Goal: Book appointment/travel/reservation

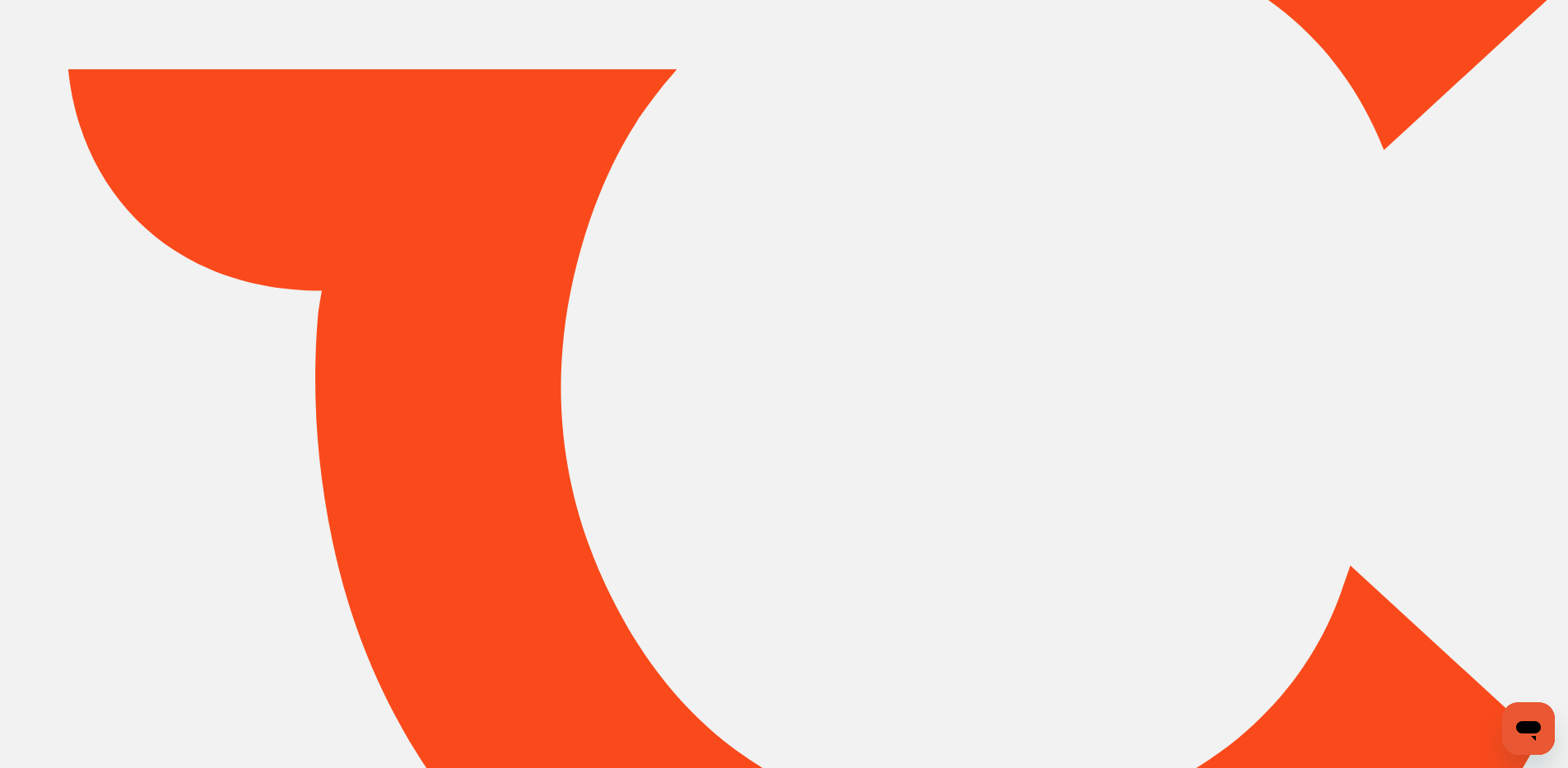
scroll to position [259, 0]
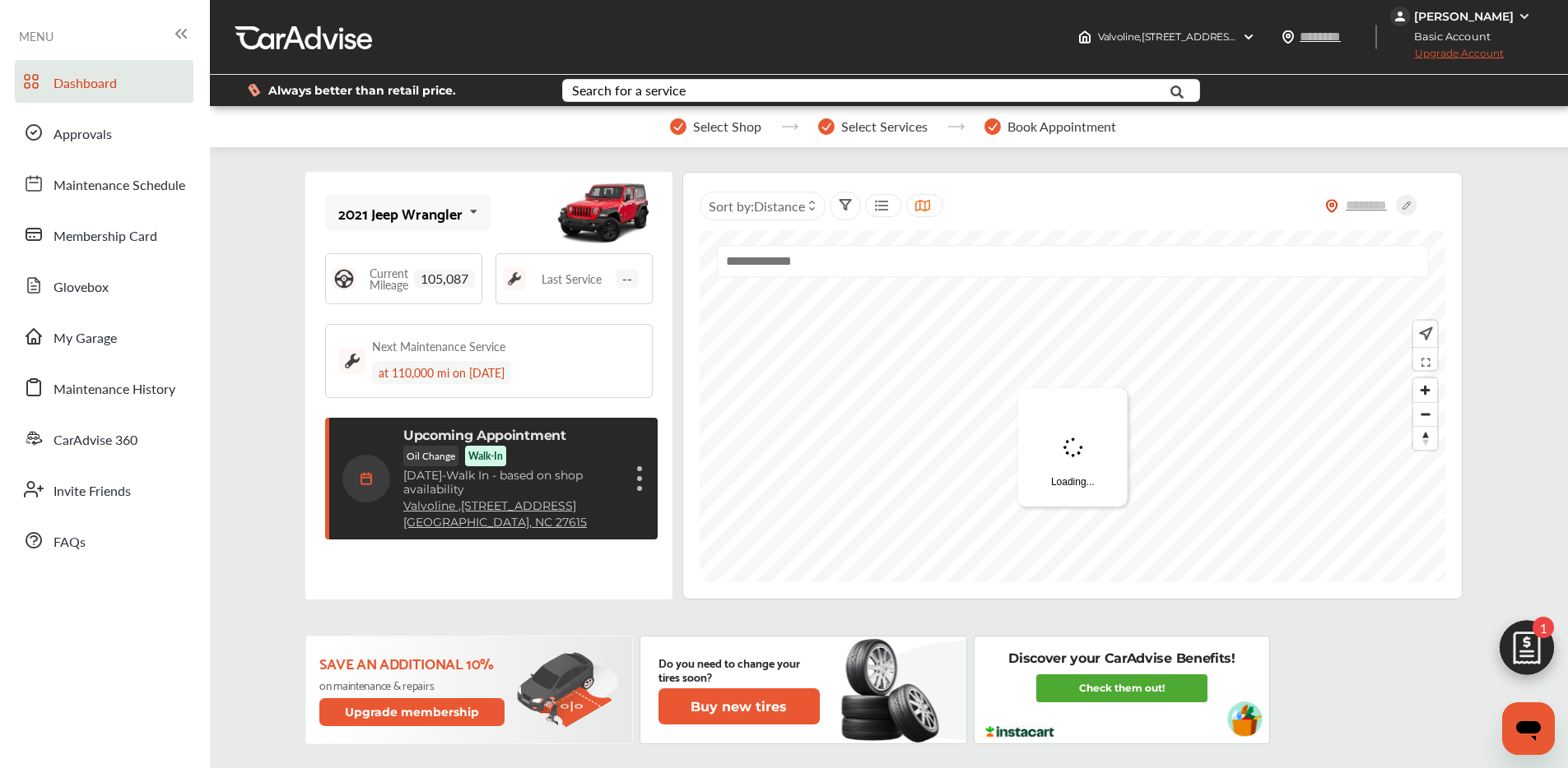
click at [637, 487] on figure at bounding box center [639, 488] width 5 height 5
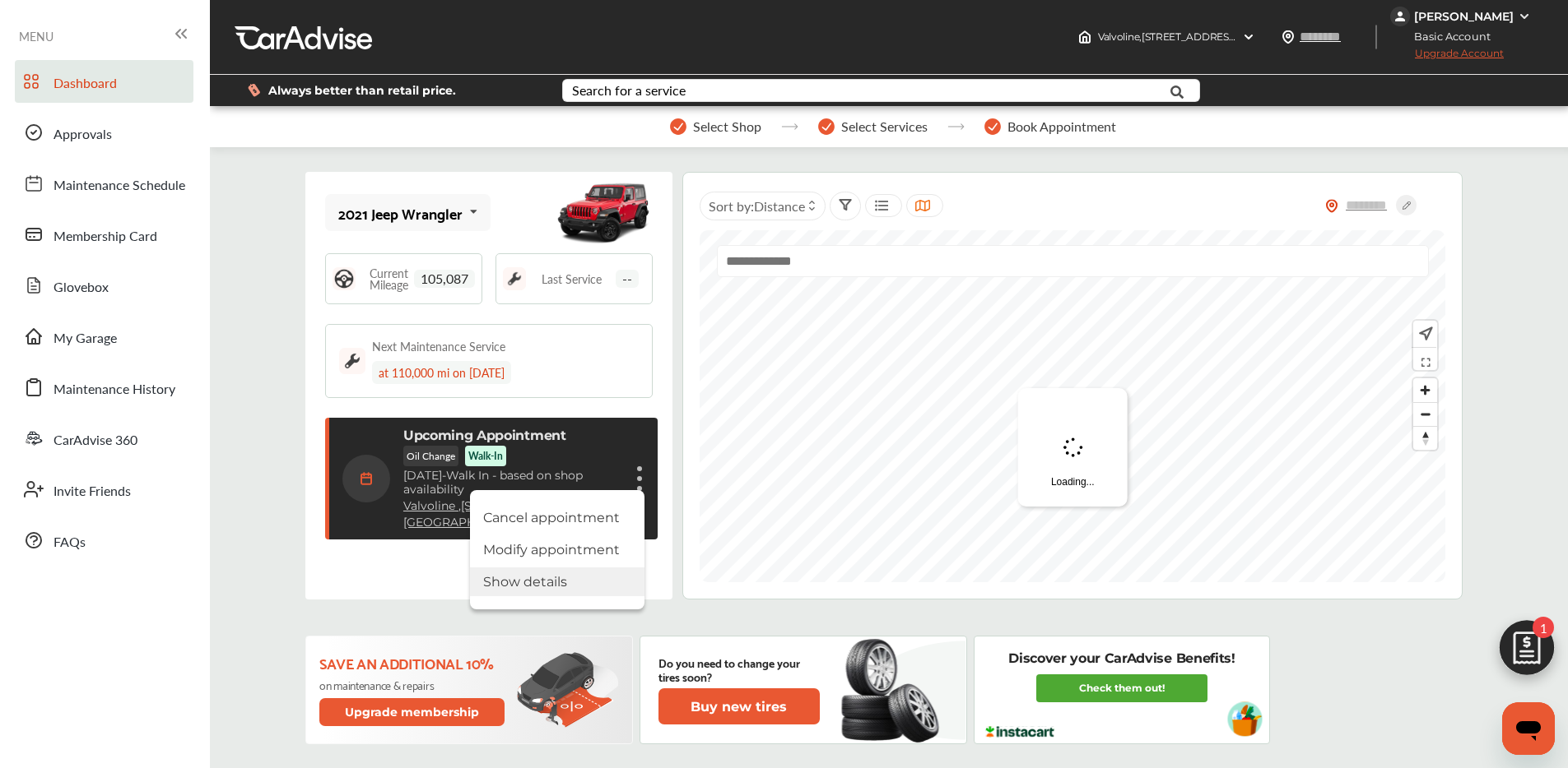
click at [547, 575] on li "Show details" at bounding box center [558, 582] width 175 height 29
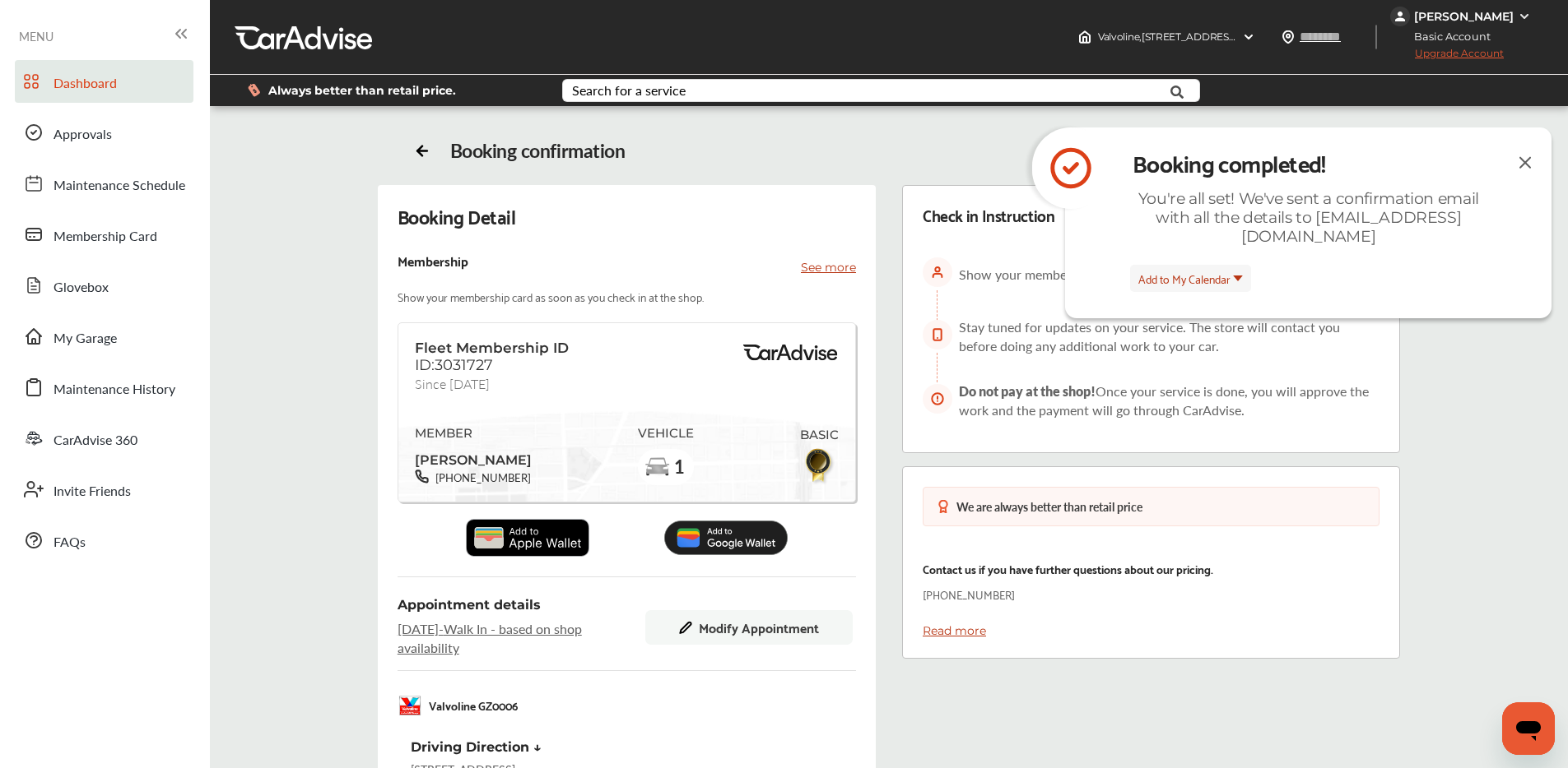
click at [55, 73] on span "Dashboard" at bounding box center [85, 83] width 63 height 21
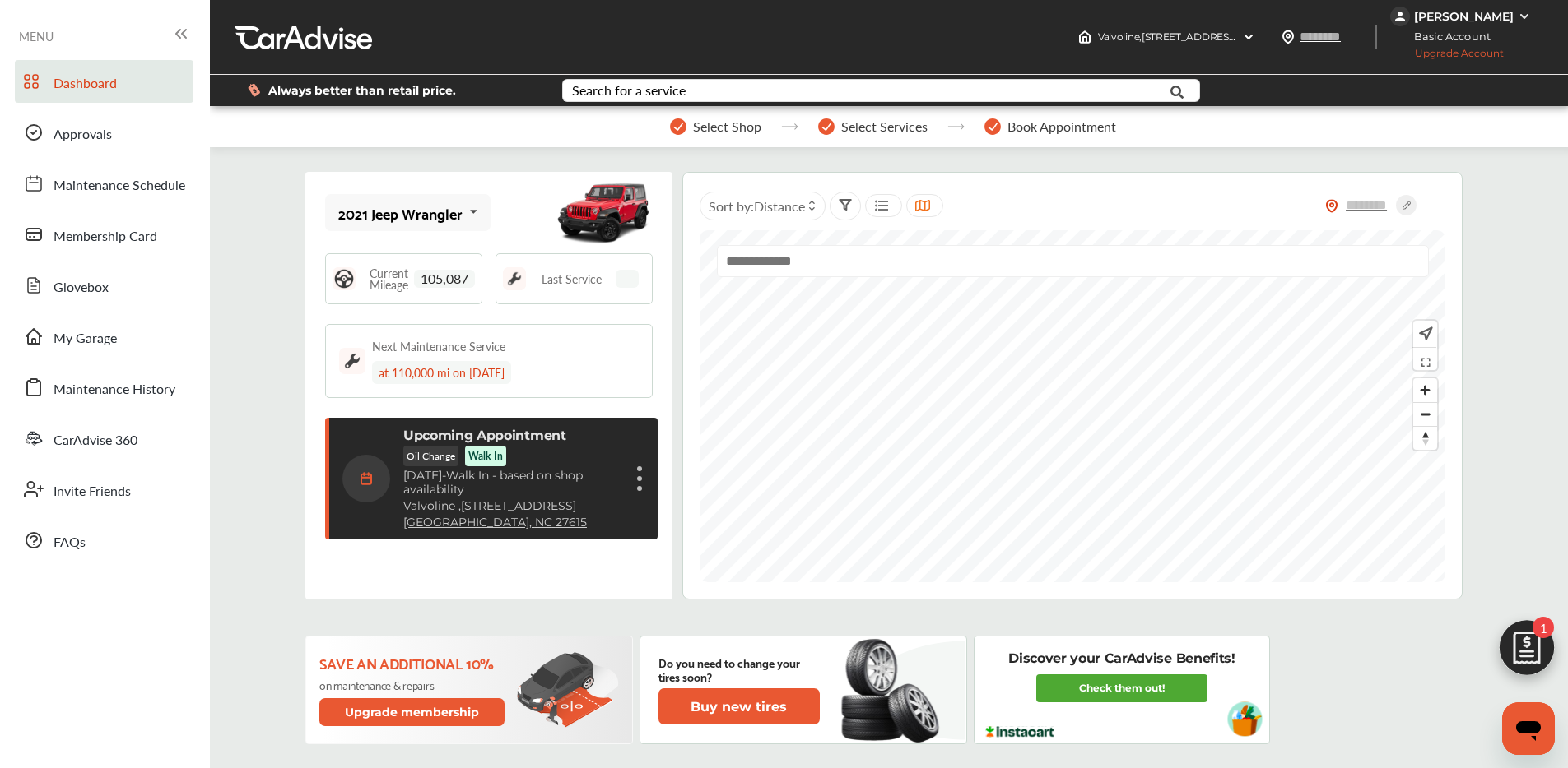
scroll to position [259, 0]
click at [637, 486] on figure at bounding box center [639, 488] width 5 height 5
click at [569, 508] on li "Cancel appointment" at bounding box center [558, 518] width 175 height 29
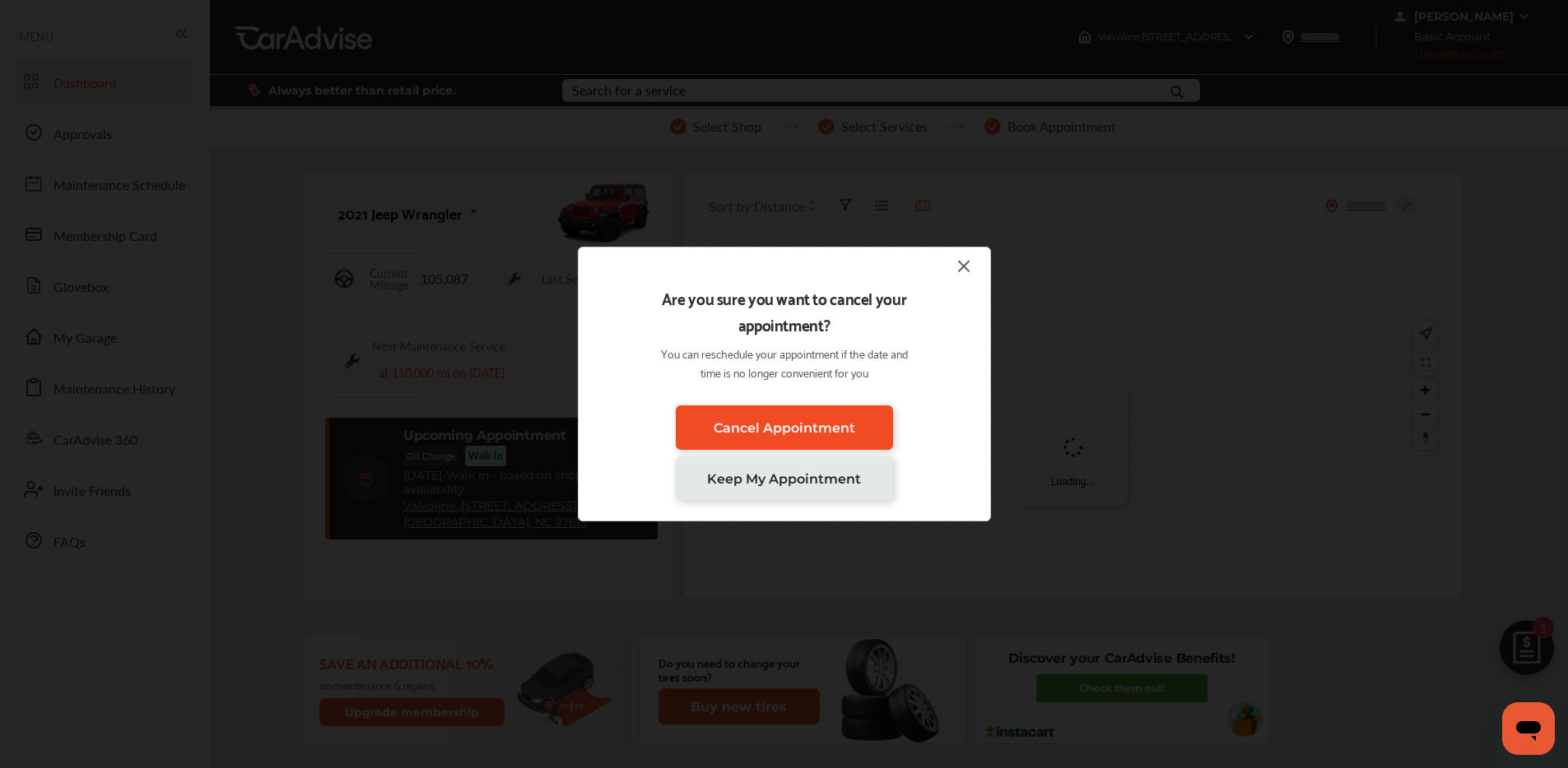
click at [793, 425] on span "Cancel Appointment" at bounding box center [784, 428] width 142 height 16
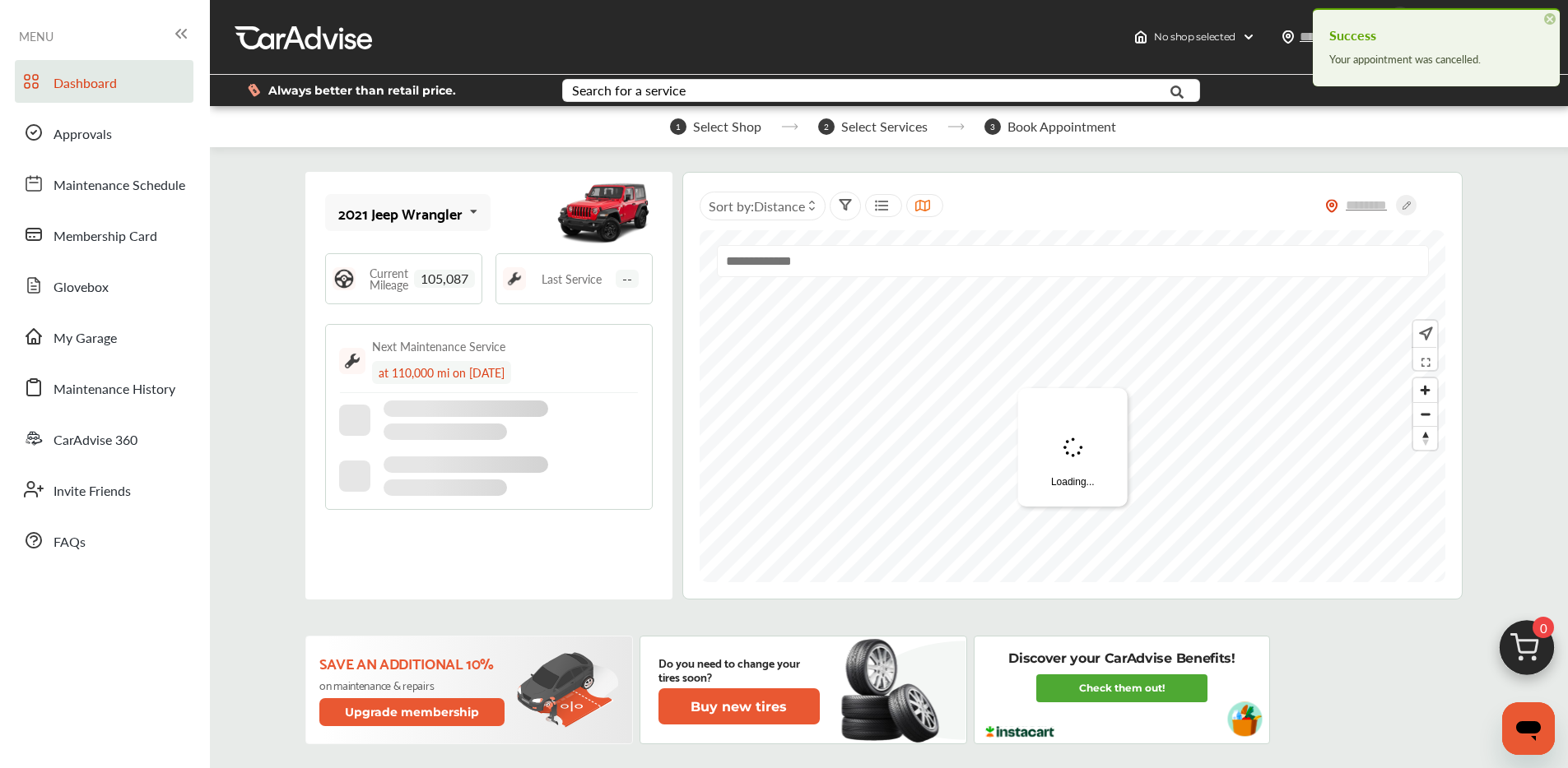
scroll to position [53, 0]
click at [1515, 629] on img at bounding box center [1526, 651] width 79 height 79
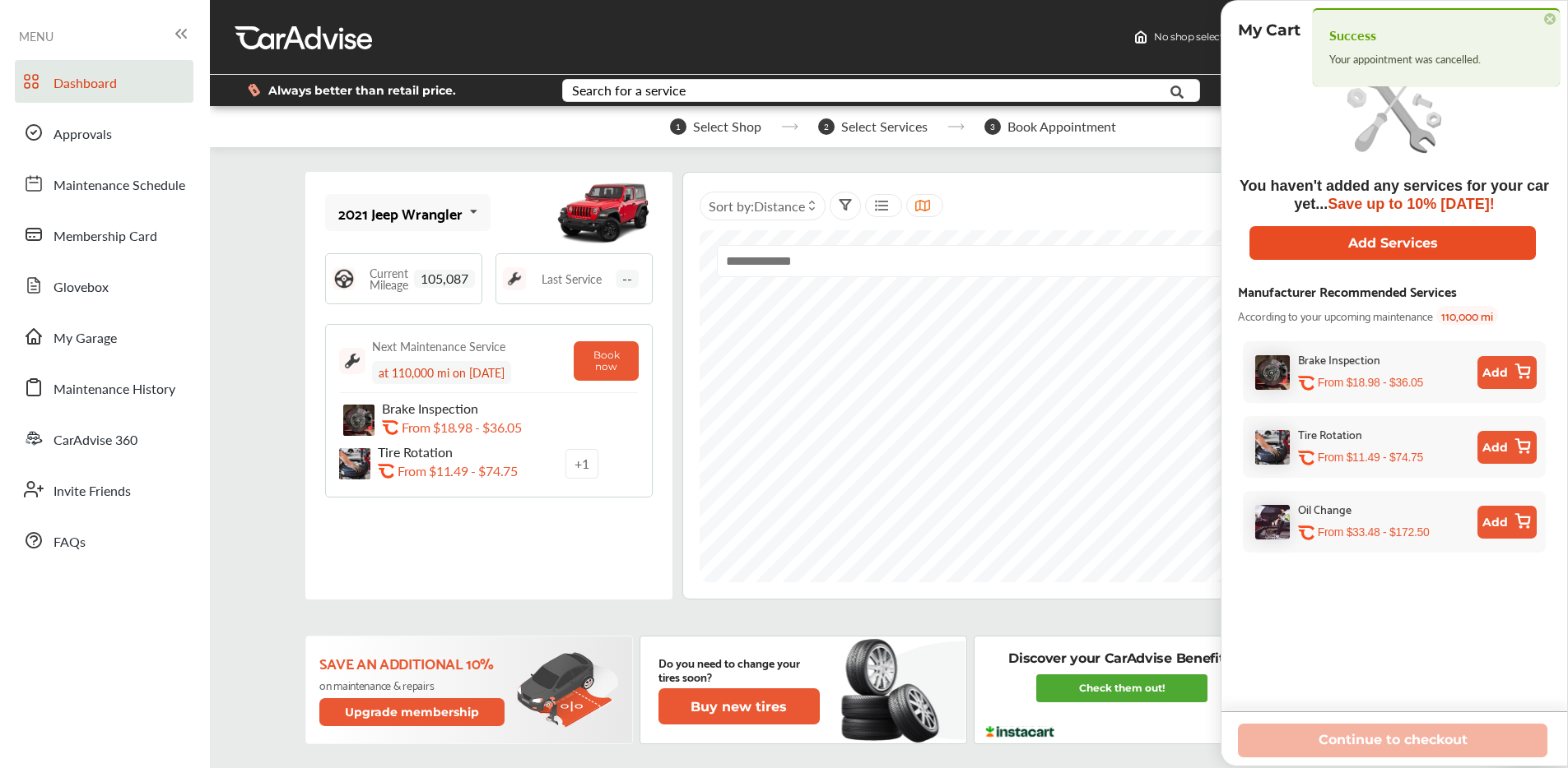
click at [1339, 235] on button "Add Services" at bounding box center [1392, 243] width 287 height 34
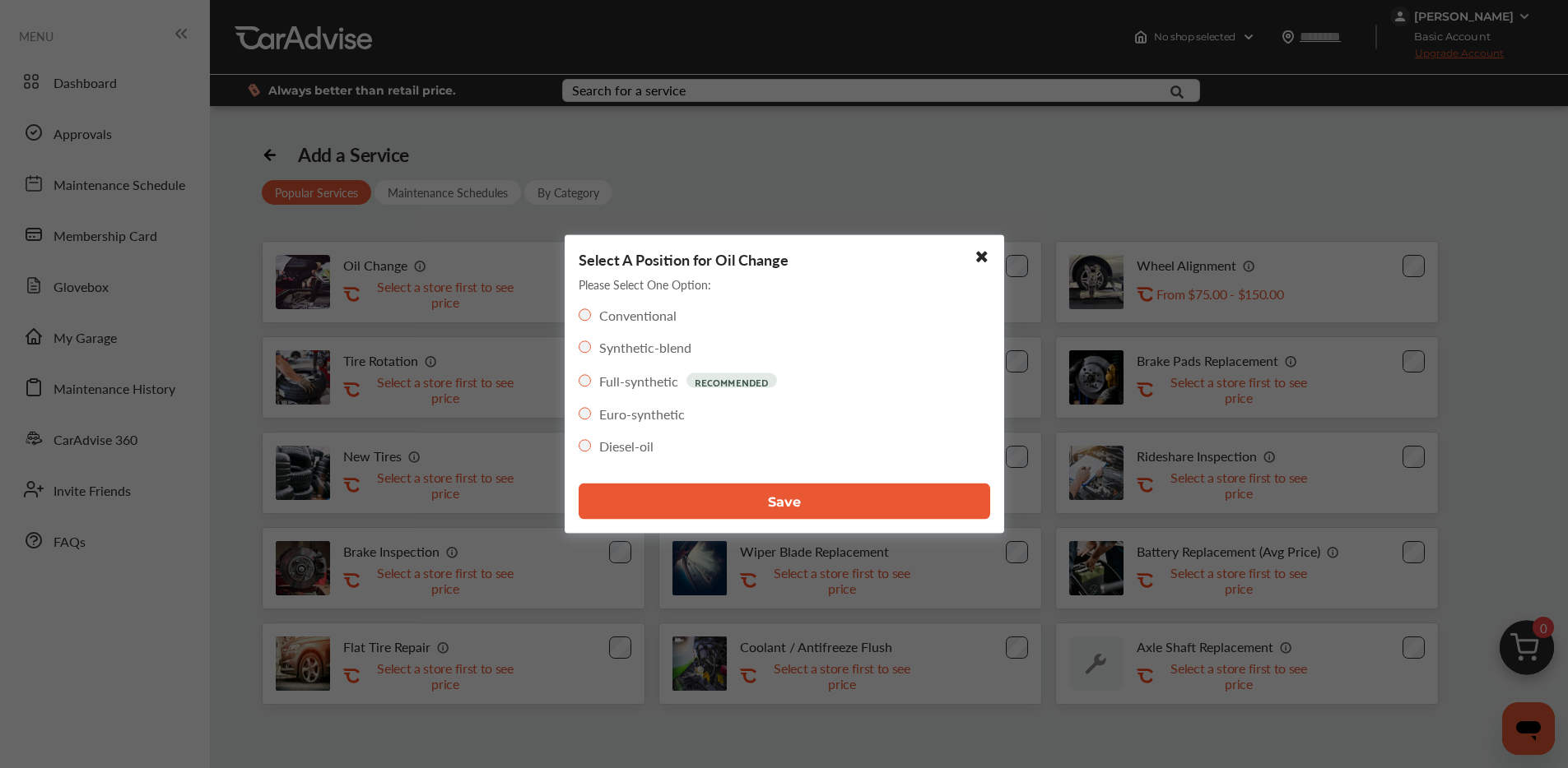
click at [637, 507] on button "Save" at bounding box center [784, 501] width 412 height 36
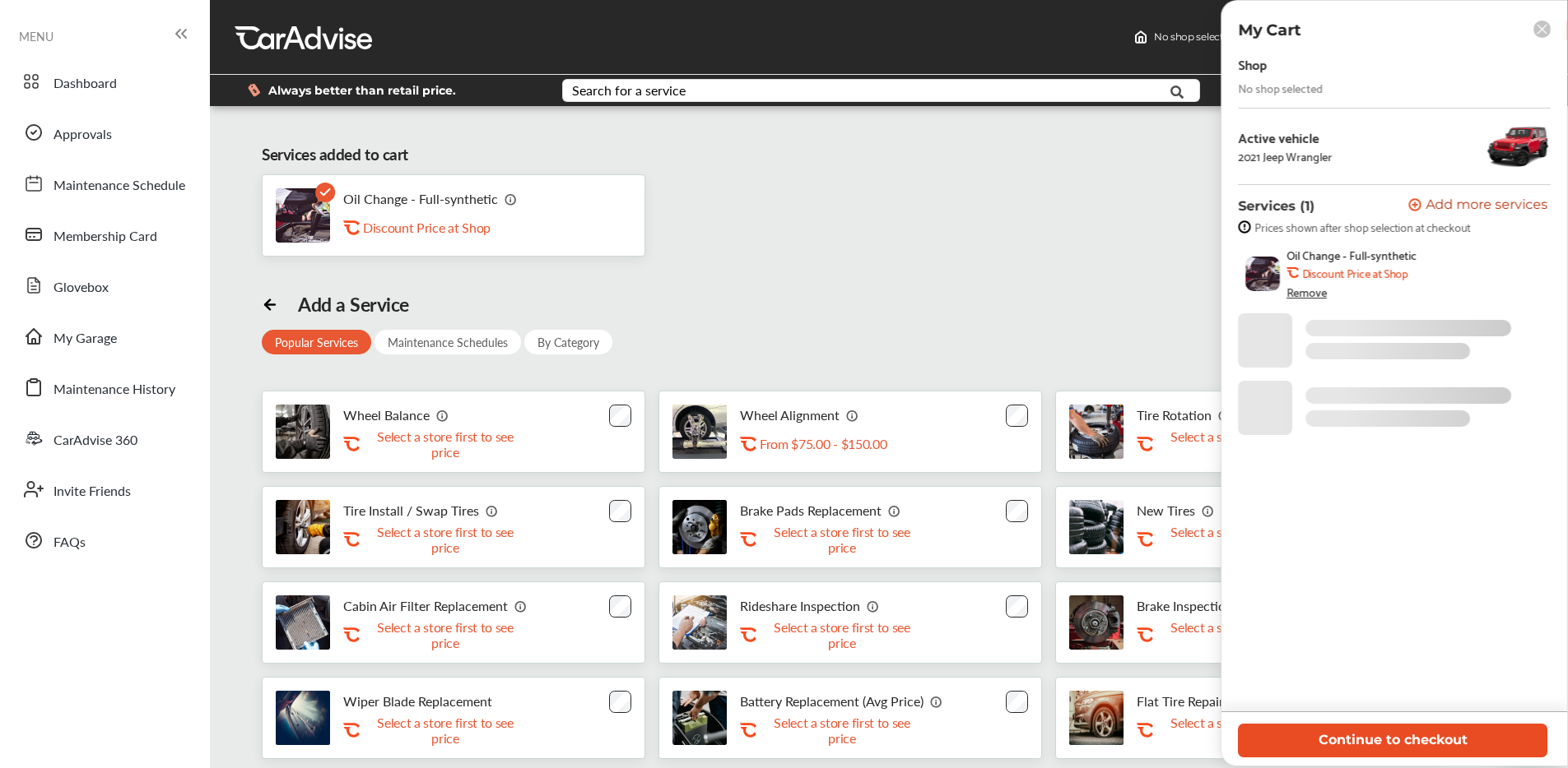
click at [1337, 736] on button "Continue to checkout" at bounding box center [1392, 740] width 309 height 34
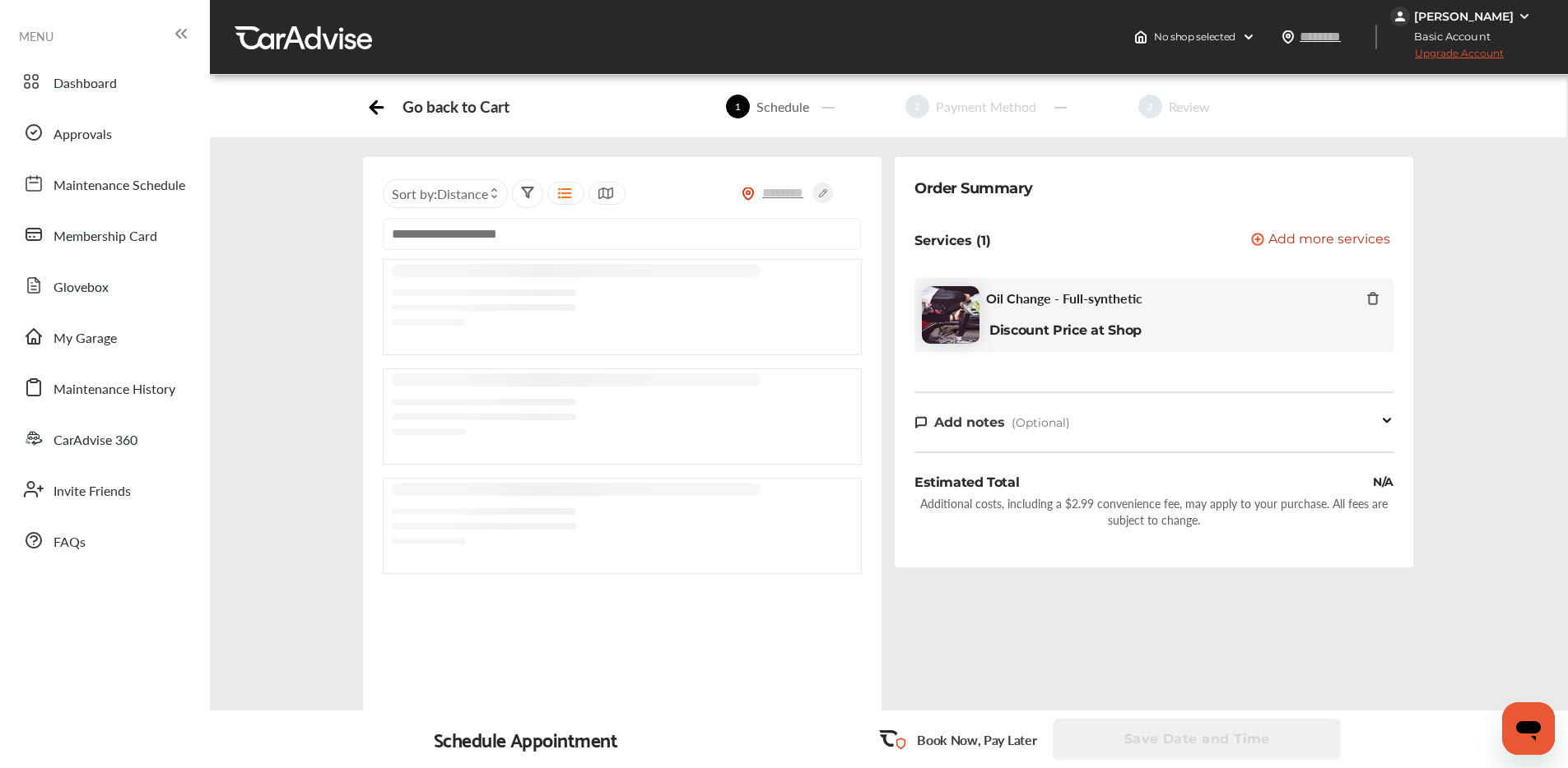
drag, startPoint x: 496, startPoint y: 241, endPoint x: 504, endPoint y: 248, distance: 10.6
click at [495, 241] on input "text" at bounding box center [622, 233] width 478 height 32
click at [780, 189] on input "text" at bounding box center [783, 193] width 57 height 17
type input "*****"
click at [818, 195] on icon at bounding box center [822, 192] width 20 height 20
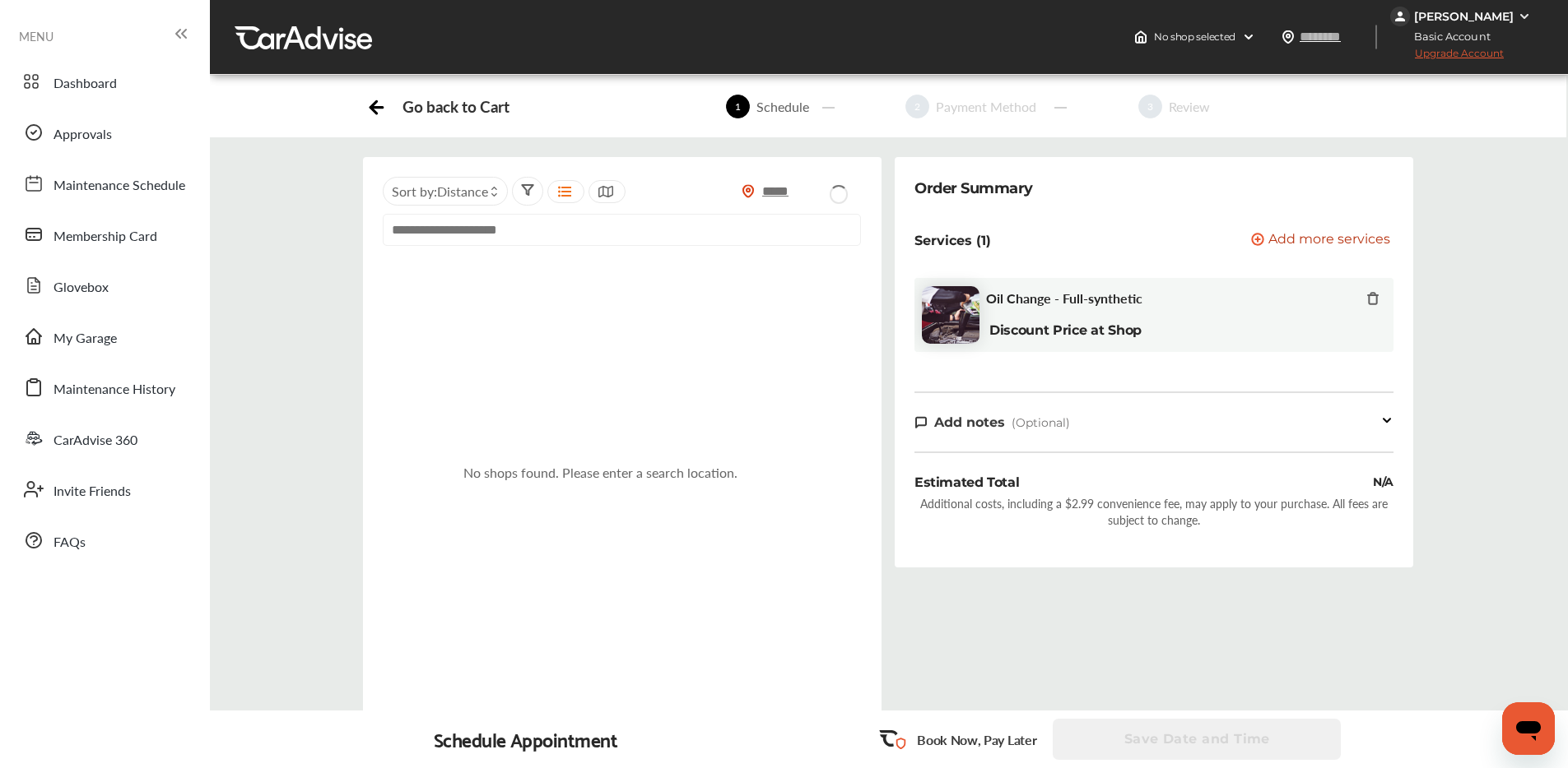
type input "*****"
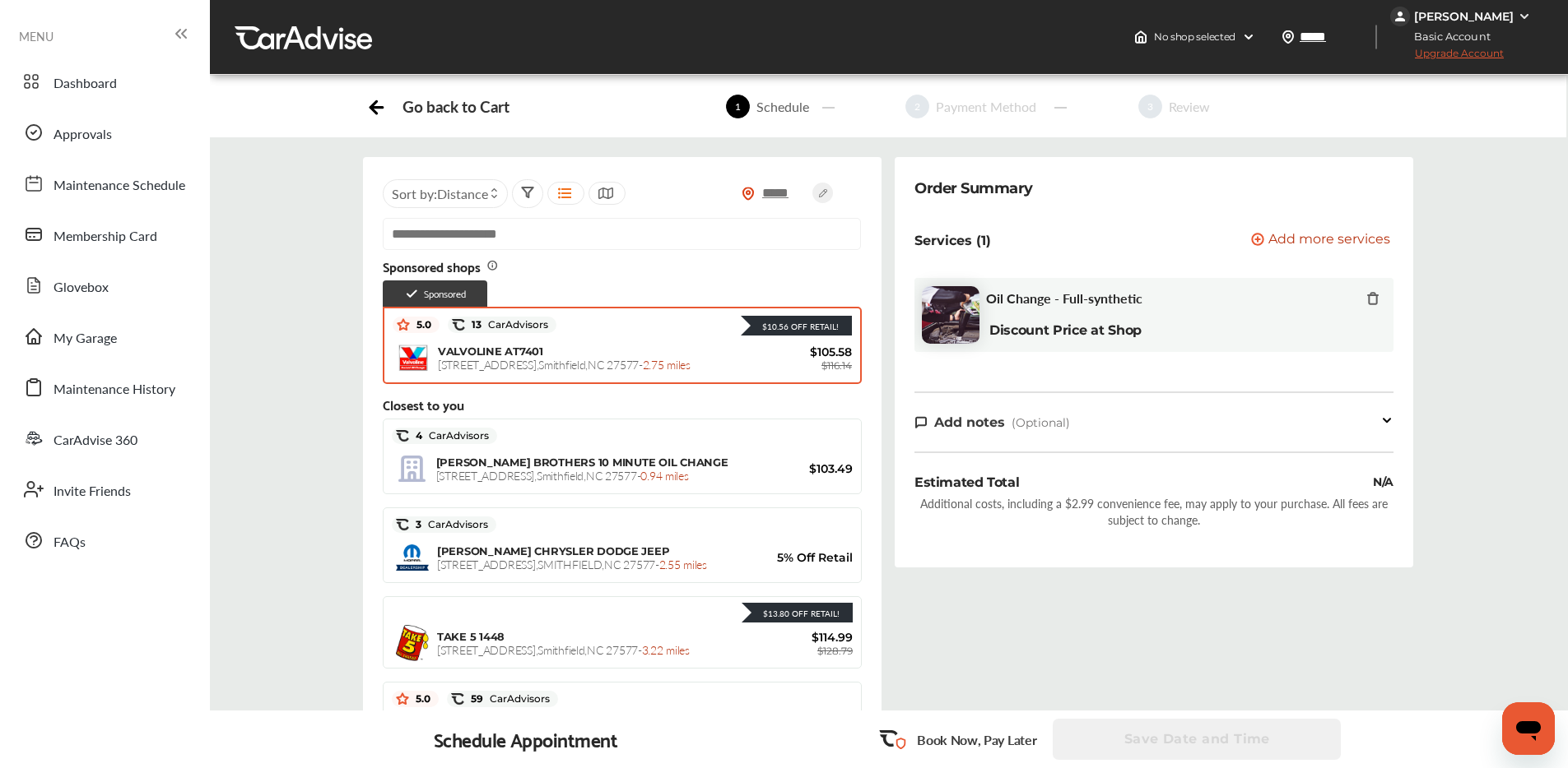
click at [702, 353] on div "VALVOLINE AT7401 [STREET_ADDRESS] - 2.75 miles" at bounding box center [596, 358] width 315 height 27
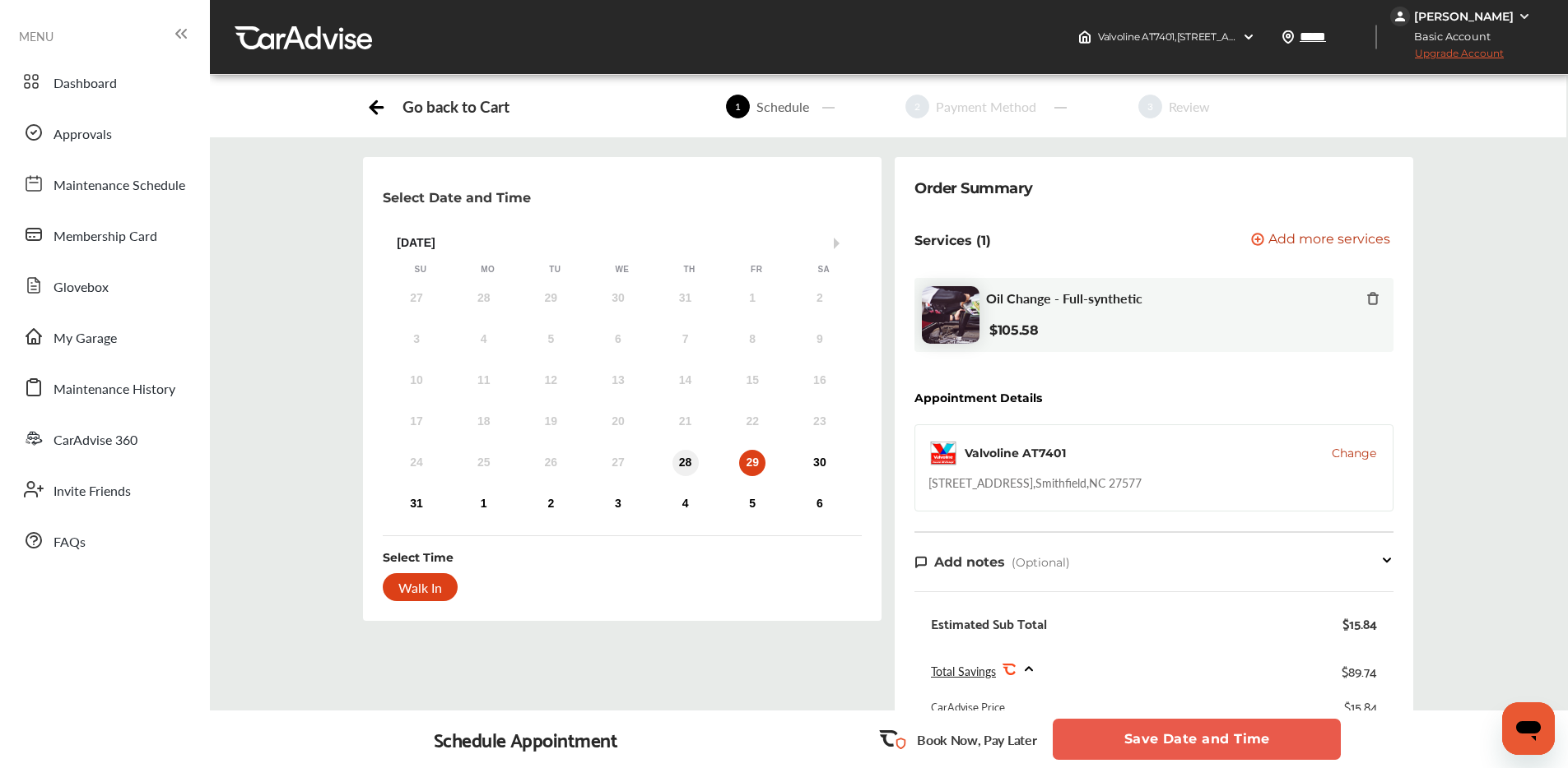
click at [686, 461] on div "28" at bounding box center [685, 462] width 26 height 26
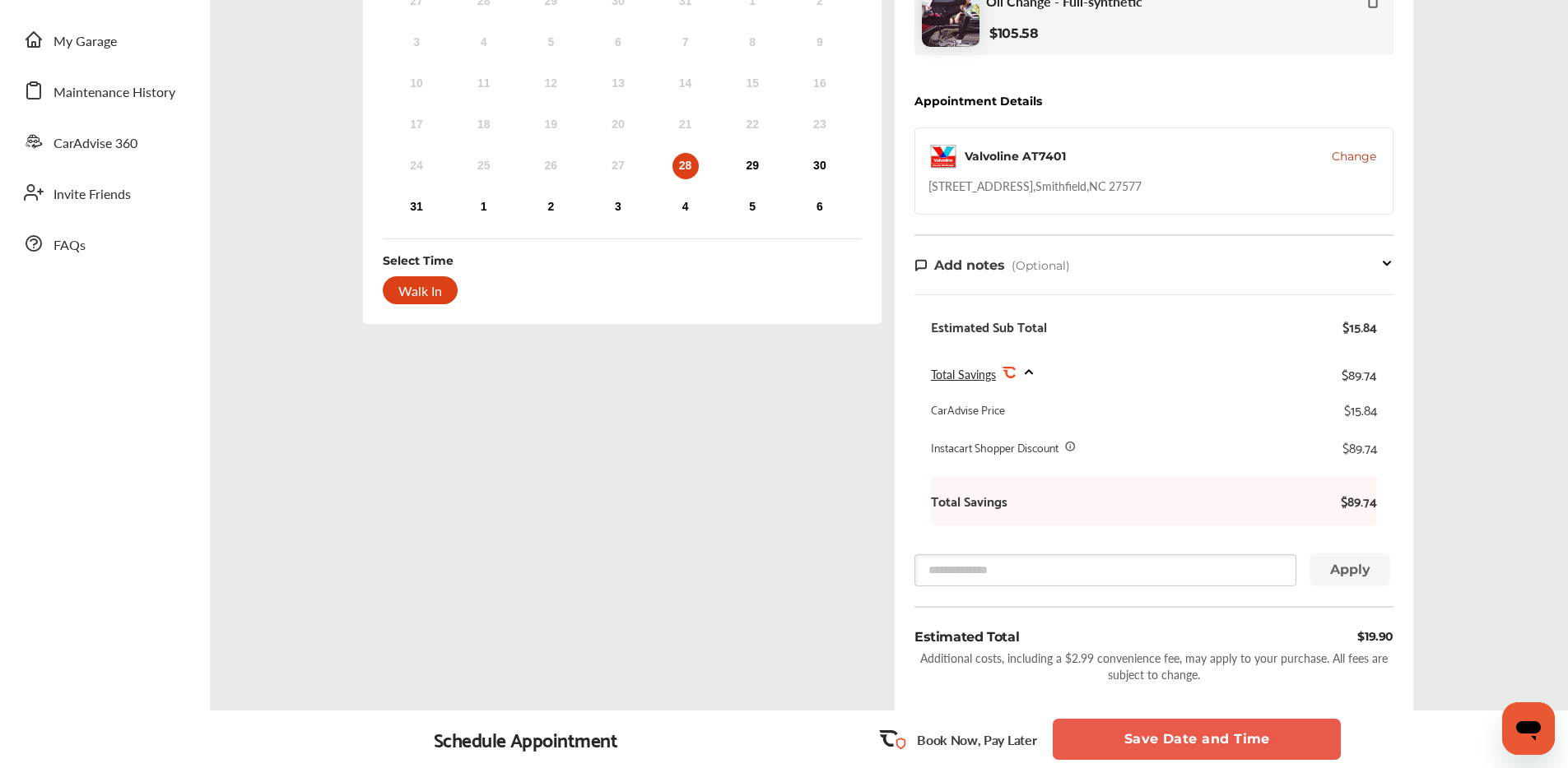
scroll to position [315, 0]
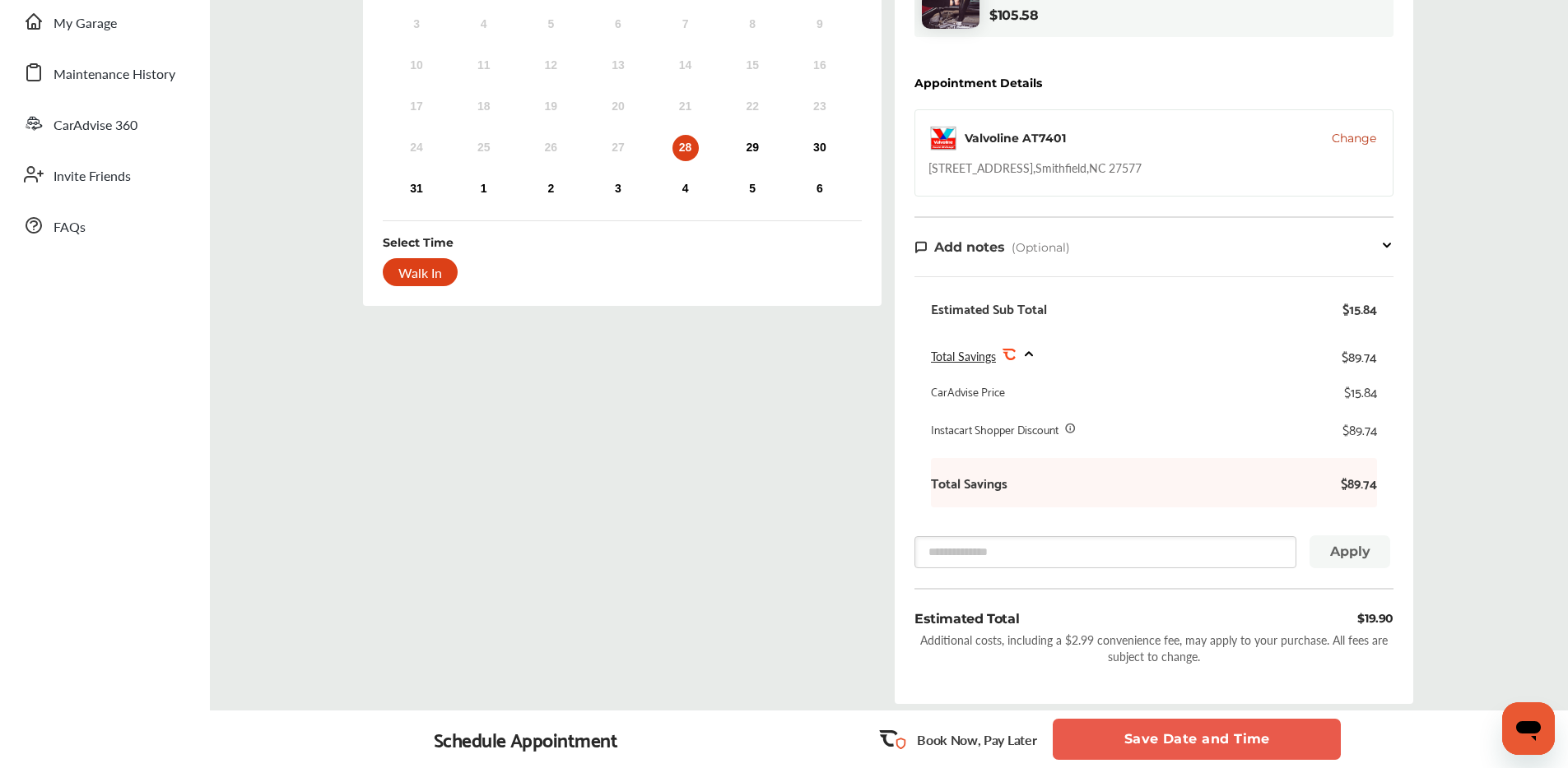
click at [1119, 729] on button "Save Date and Time" at bounding box center [1196, 739] width 288 height 41
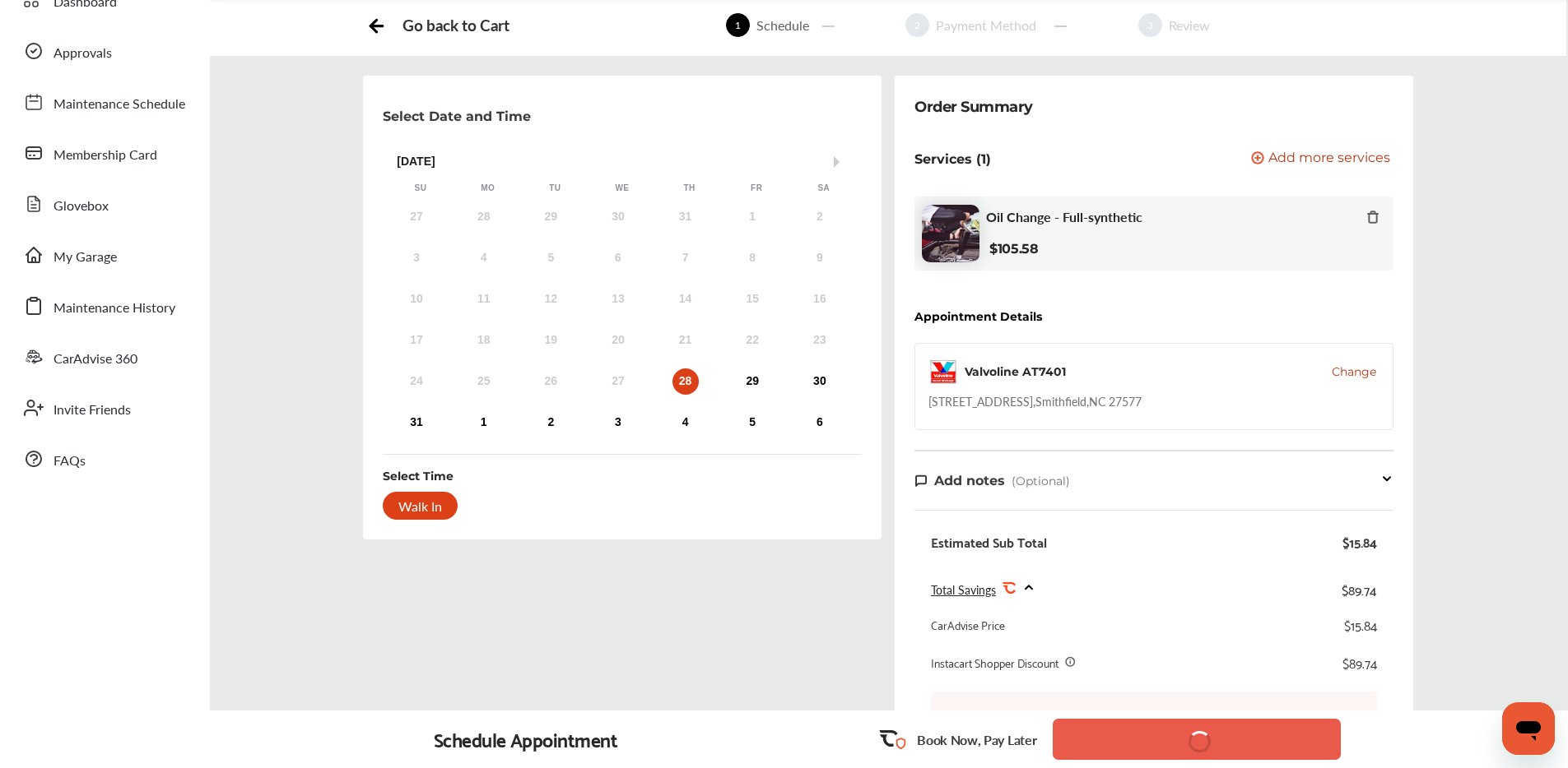
scroll to position [48, 0]
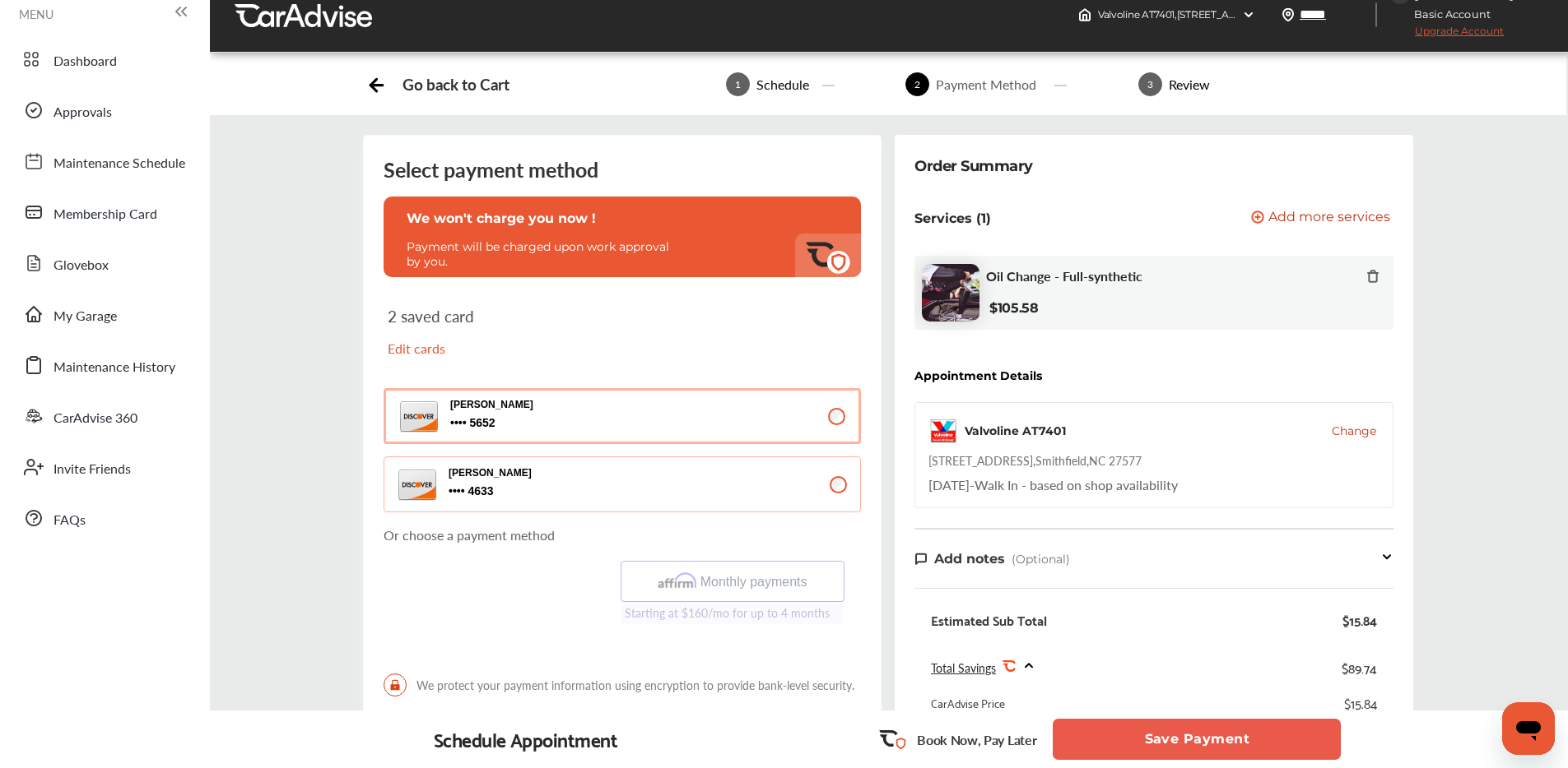
scroll to position [529, 0]
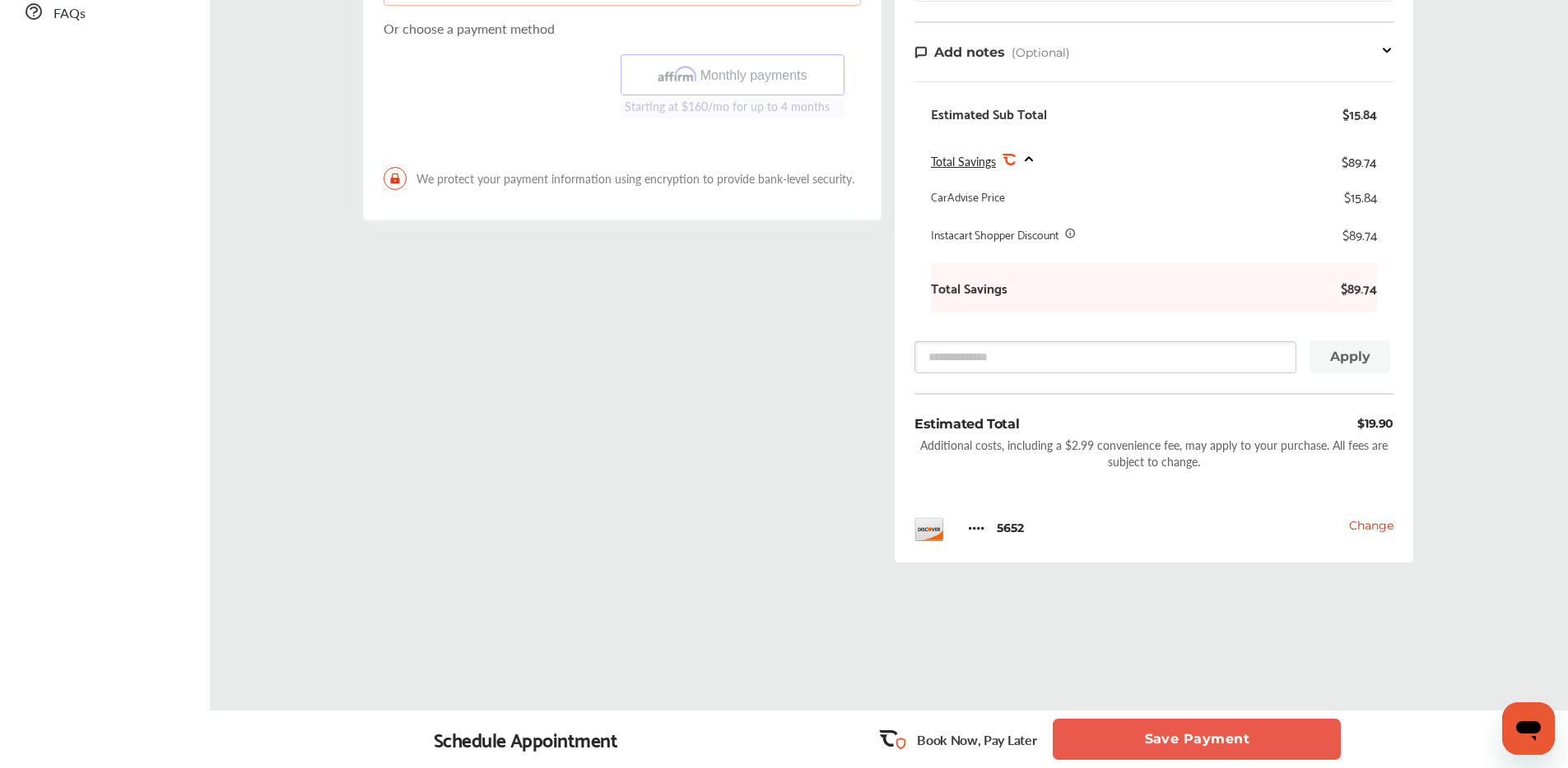
click at [1167, 735] on button "Save Payment" at bounding box center [1196, 739] width 288 height 41
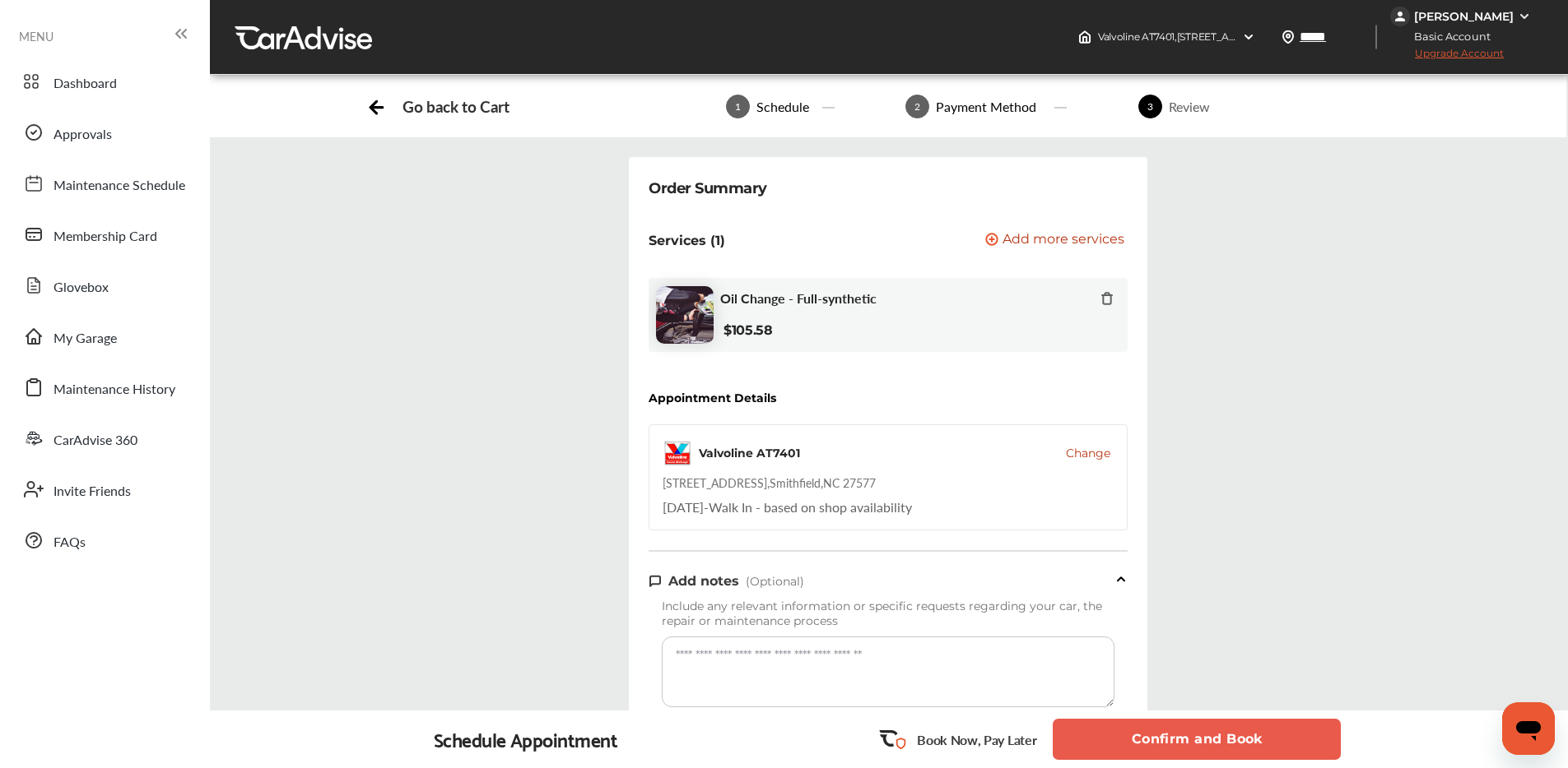
click at [1129, 740] on button "Confirm and Book" at bounding box center [1196, 739] width 288 height 41
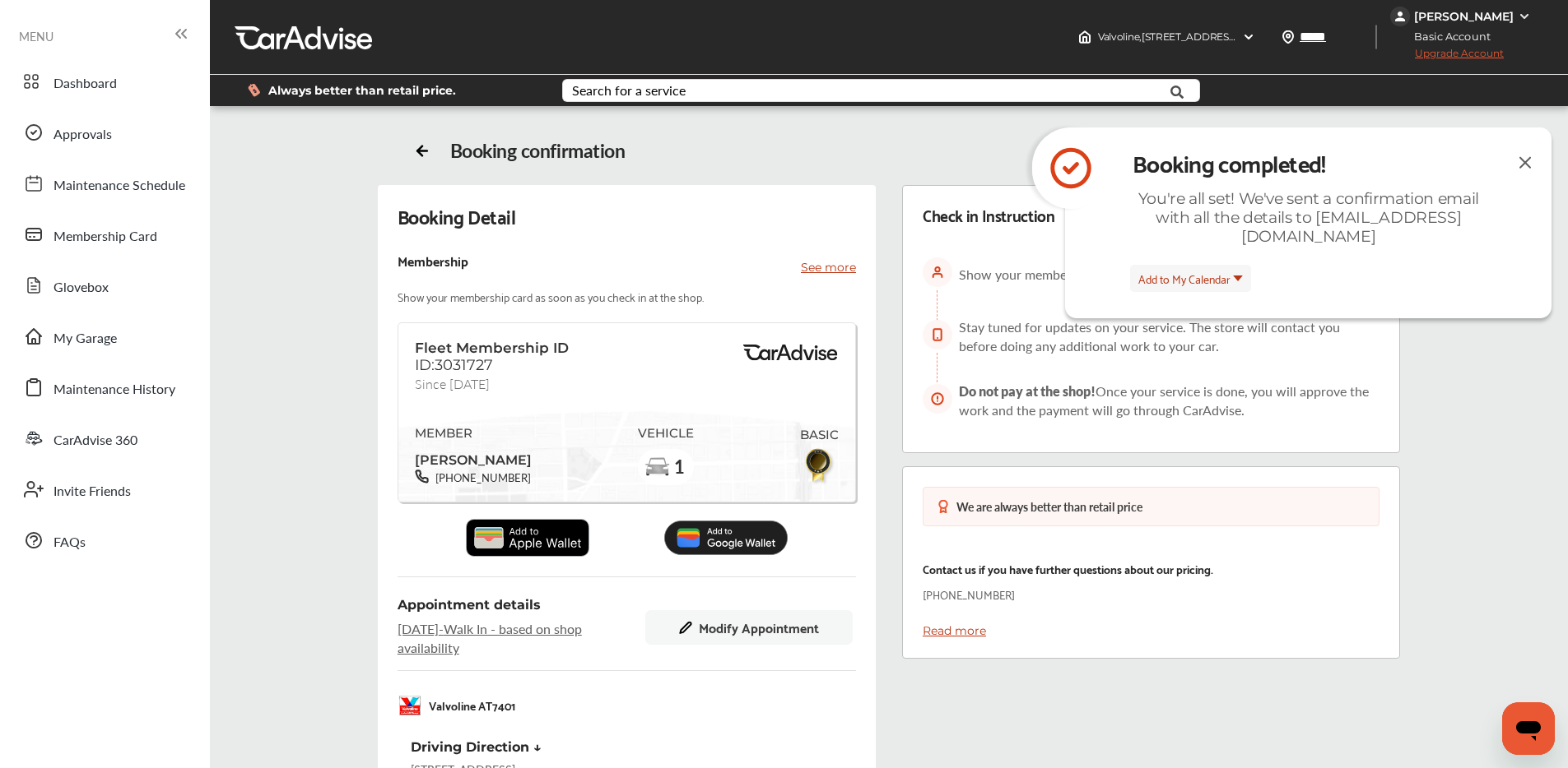
click at [1526, 157] on img at bounding box center [1524, 162] width 19 height 20
